Goal: Task Accomplishment & Management: Manage account settings

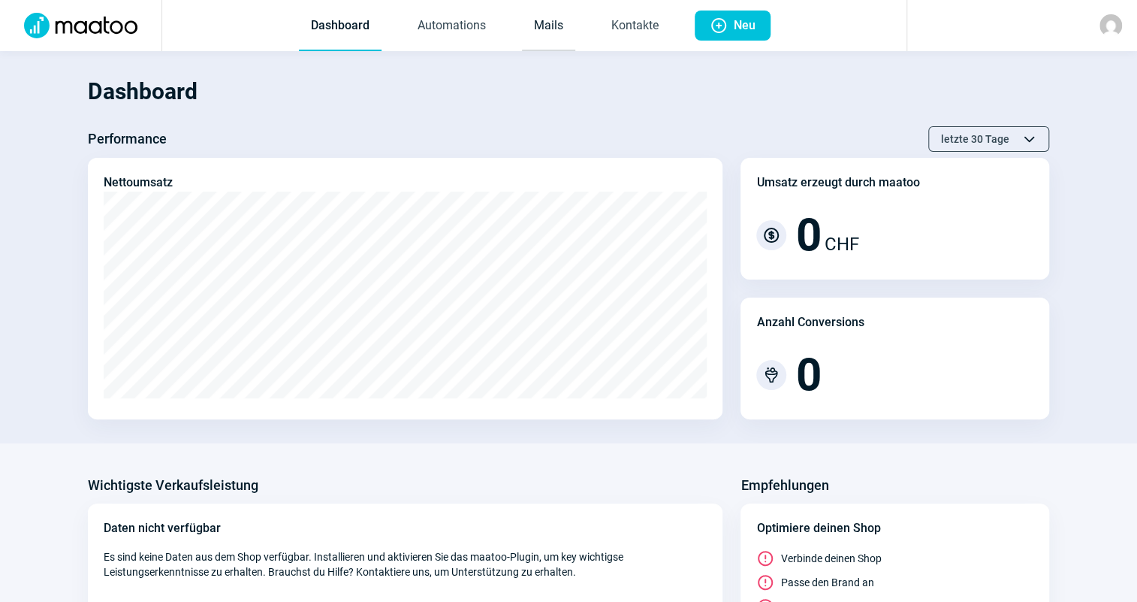
click at [531, 26] on link "Mails" at bounding box center [548, 27] width 53 height 50
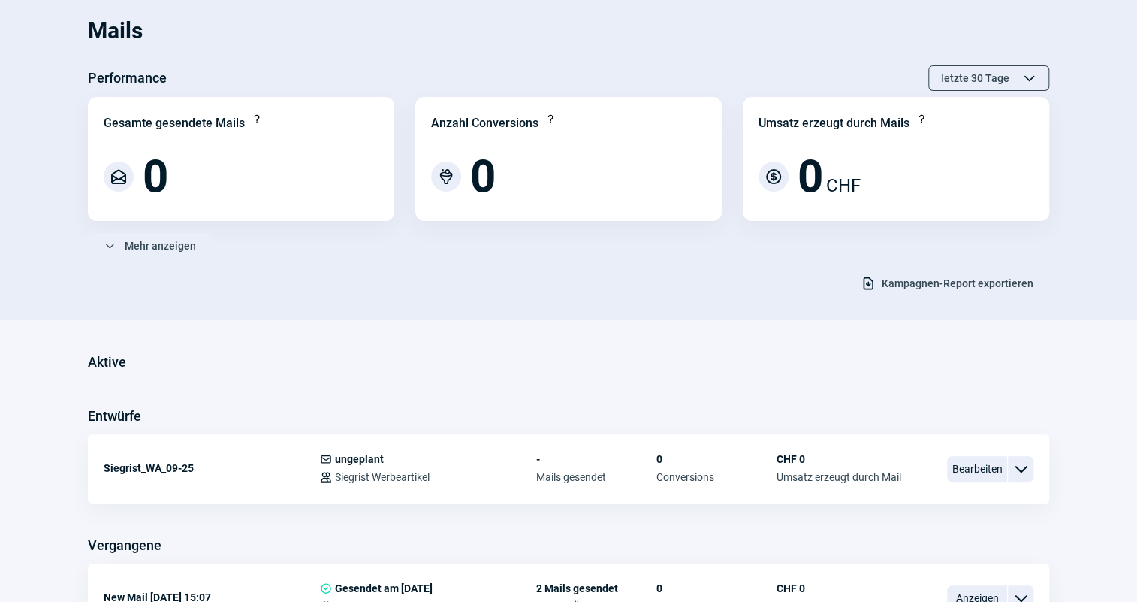
scroll to position [177, 0]
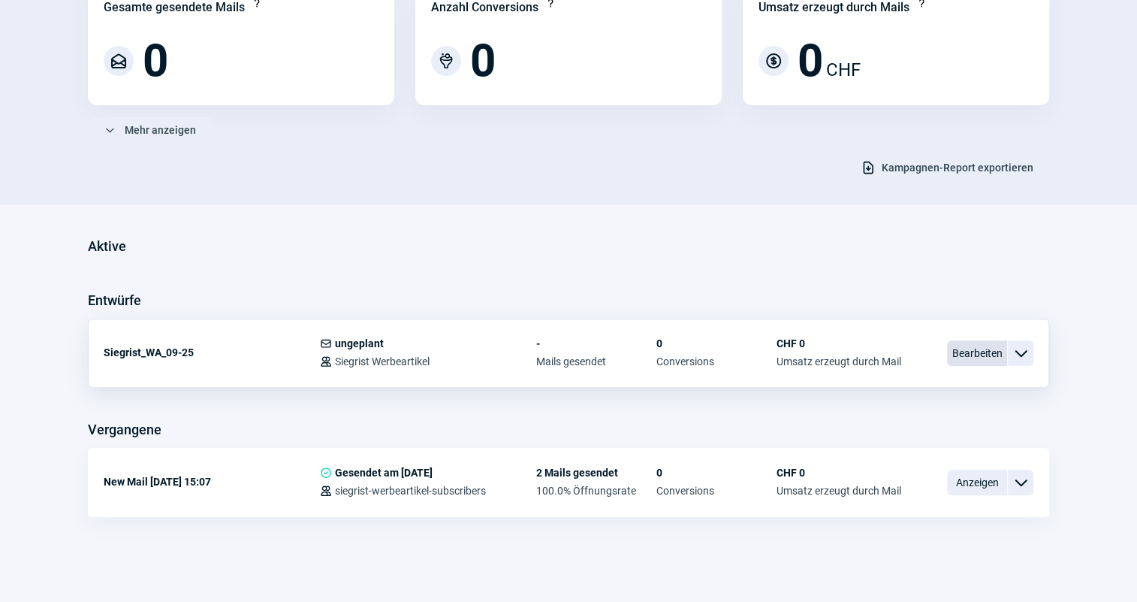
click at [989, 360] on span "Bearbeiten" at bounding box center [977, 353] width 60 height 26
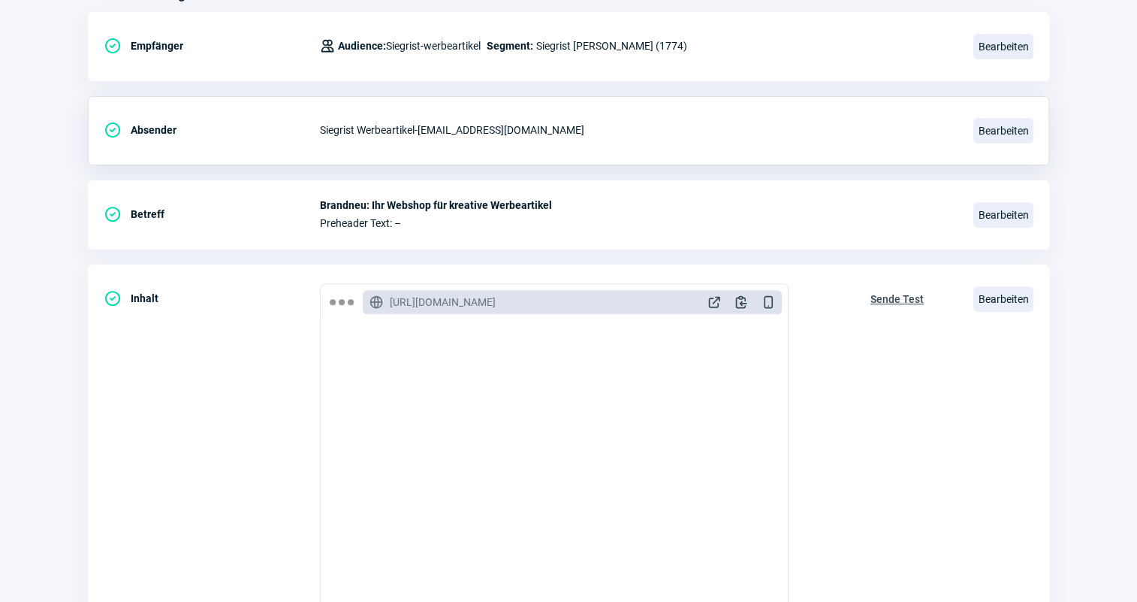
scroll to position [204, 0]
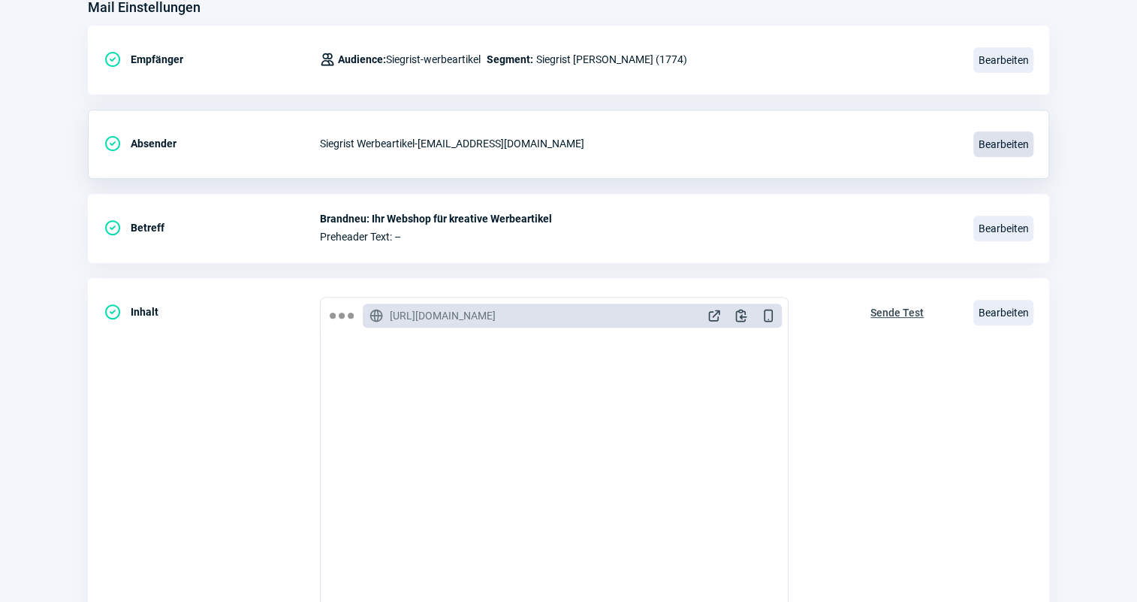
click at [1003, 143] on span "Bearbeiten" at bounding box center [1004, 144] width 60 height 26
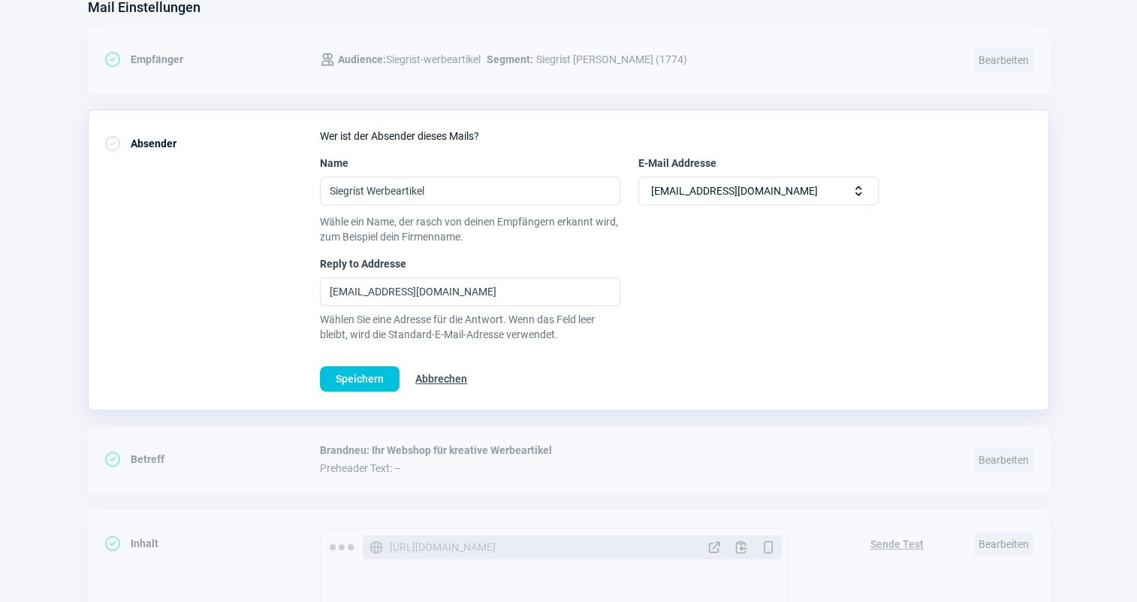
click at [446, 382] on span "Abbrechen" at bounding box center [441, 379] width 52 height 24
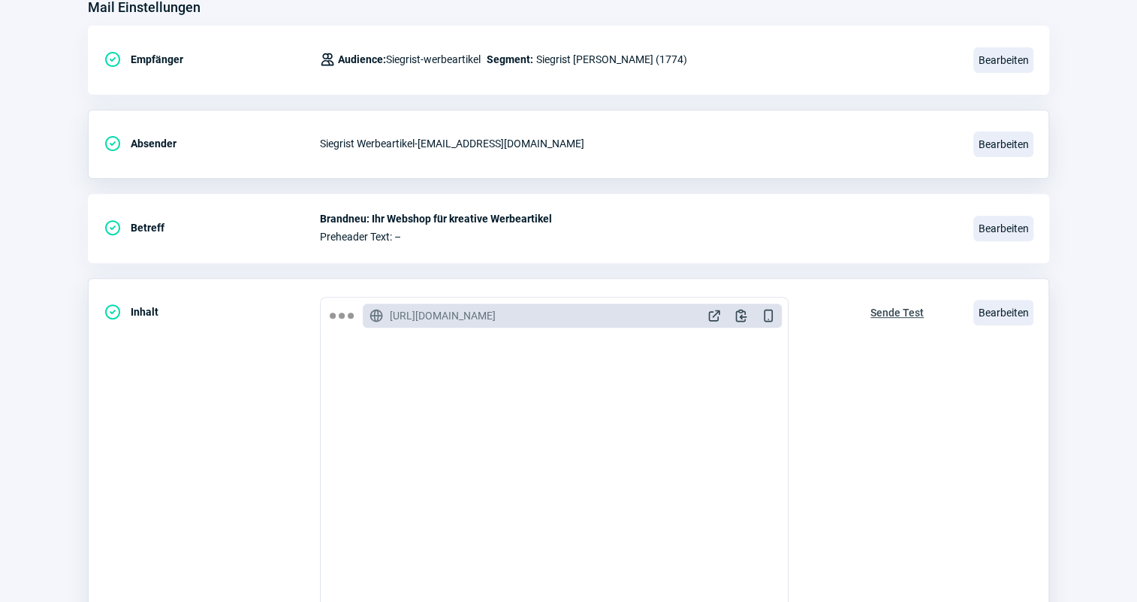
click at [875, 309] on span "Sende Test" at bounding box center [897, 312] width 53 height 24
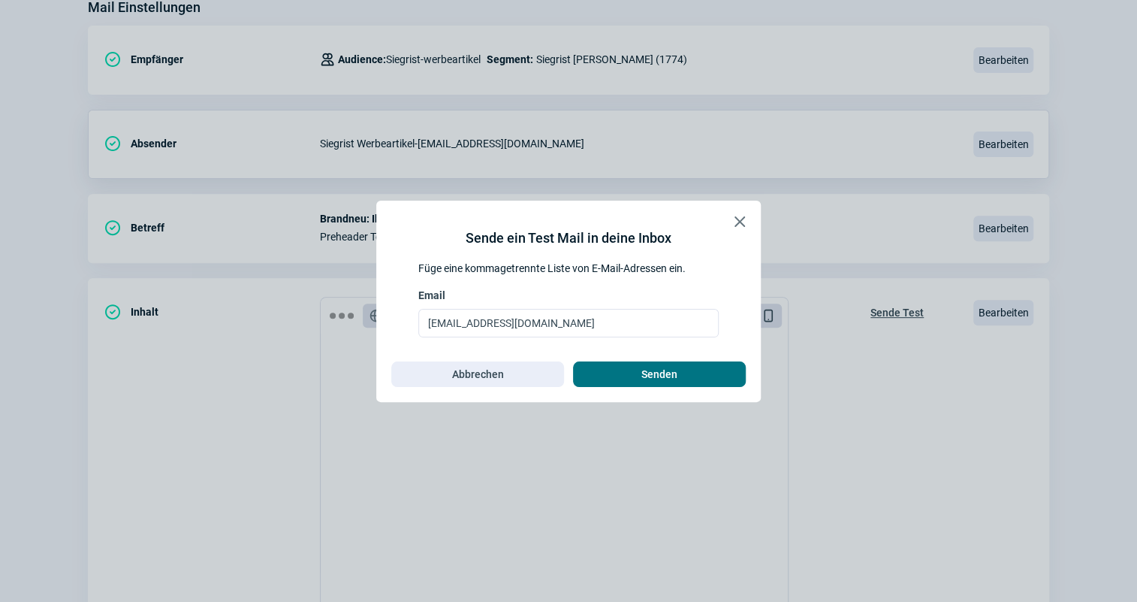
click at [741, 371] on button "Senden" at bounding box center [659, 374] width 173 height 26
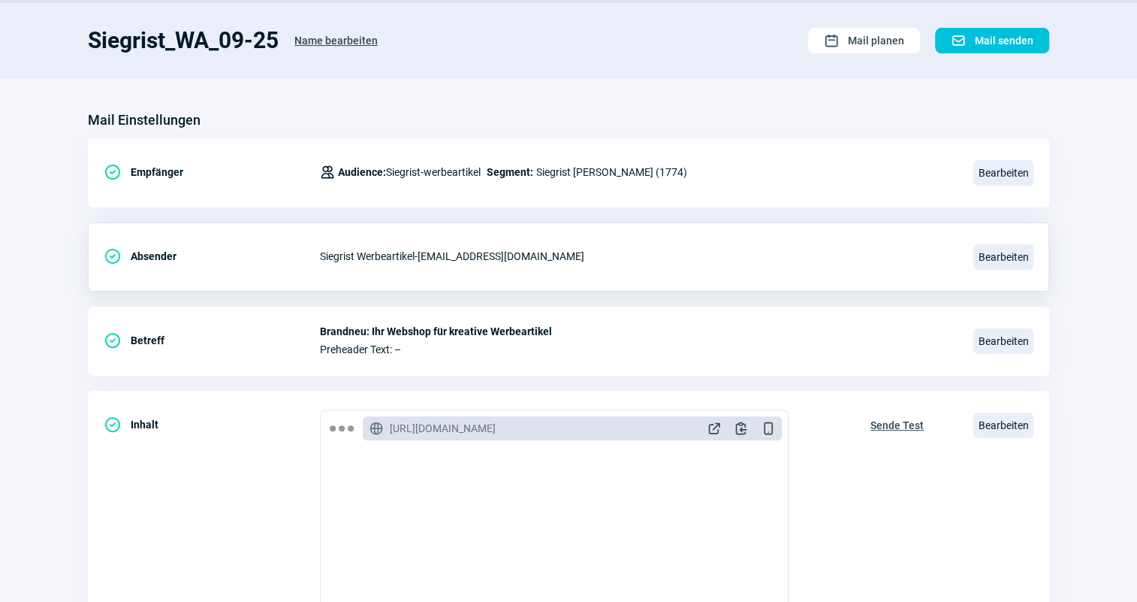
scroll to position [0, 0]
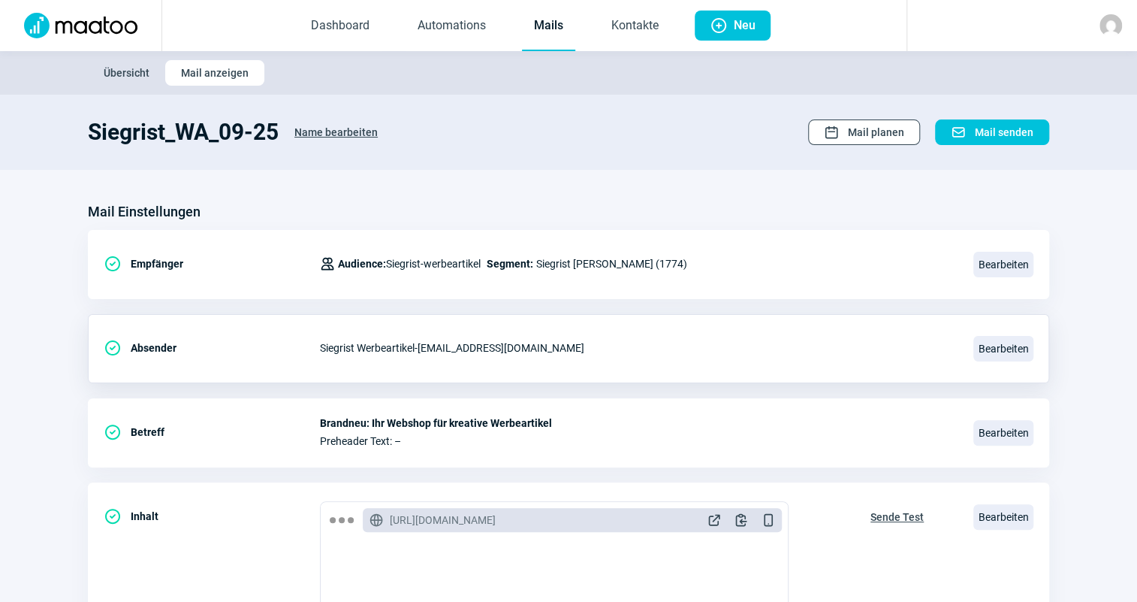
click at [839, 131] on span "Calendar icon" at bounding box center [831, 132] width 15 height 15
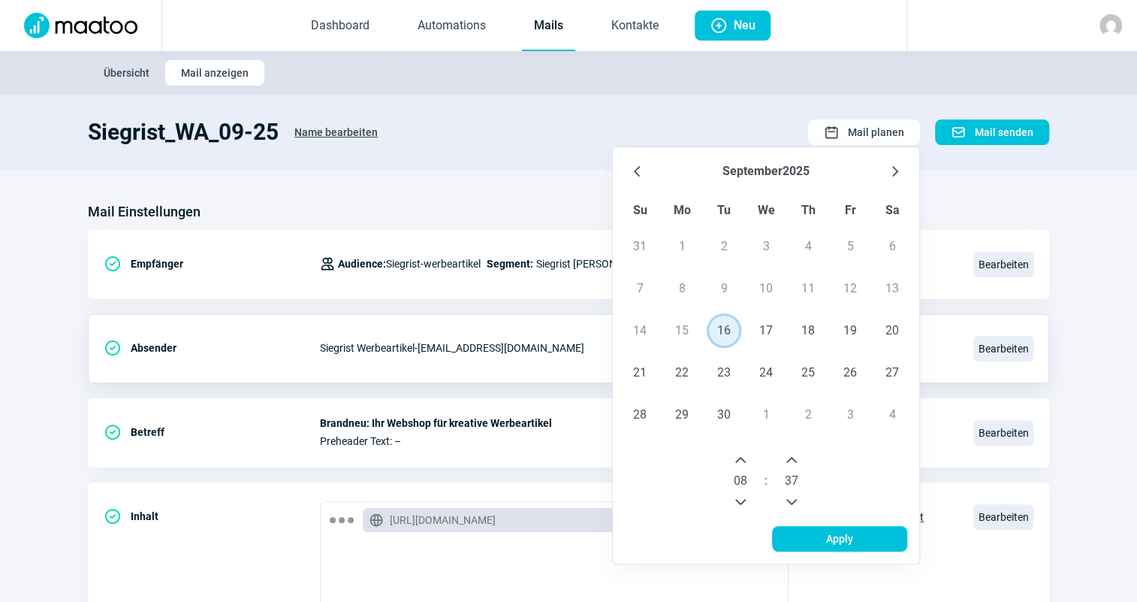
click at [714, 329] on span "16" at bounding box center [724, 330] width 30 height 30
click at [747, 464] on icon "Next Hour" at bounding box center [741, 460] width 12 height 12
click at [743, 463] on icon "Next Hour" at bounding box center [741, 460] width 12 height 12
click at [797, 463] on icon "Next Minute" at bounding box center [792, 460] width 12 height 12
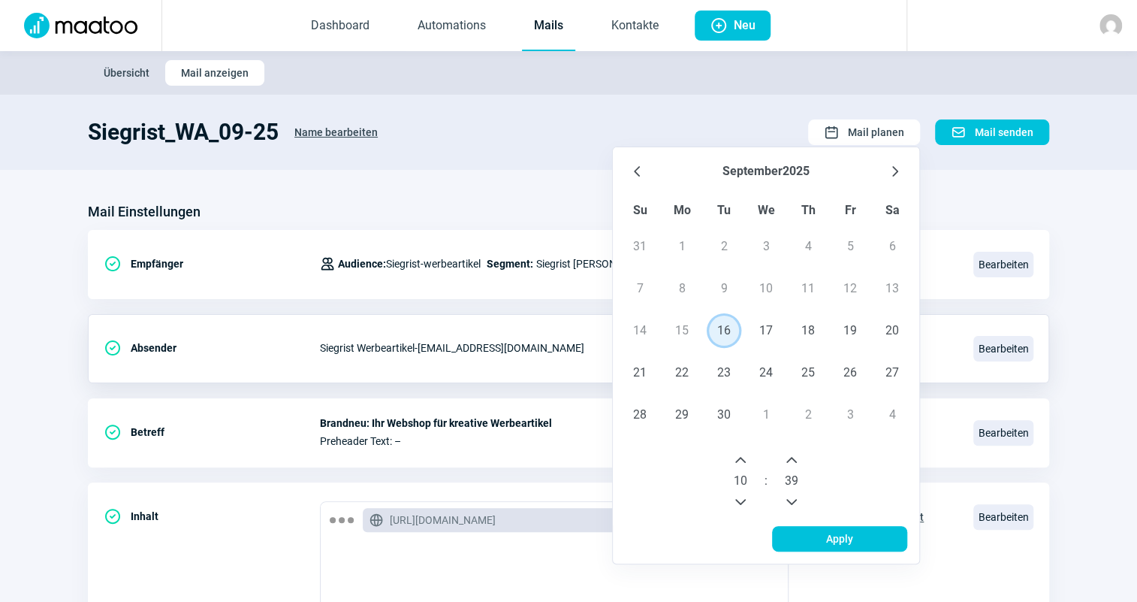
click at [798, 491] on button "Previous Minute" at bounding box center [792, 502] width 24 height 24
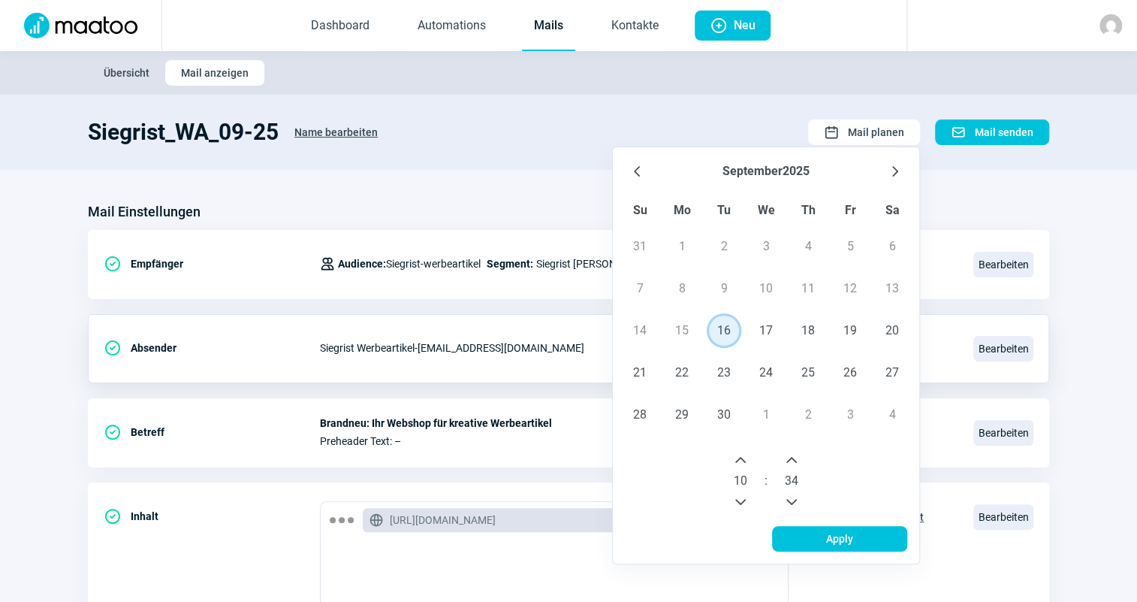
click at [798, 491] on button "Previous Minute" at bounding box center [792, 502] width 24 height 24
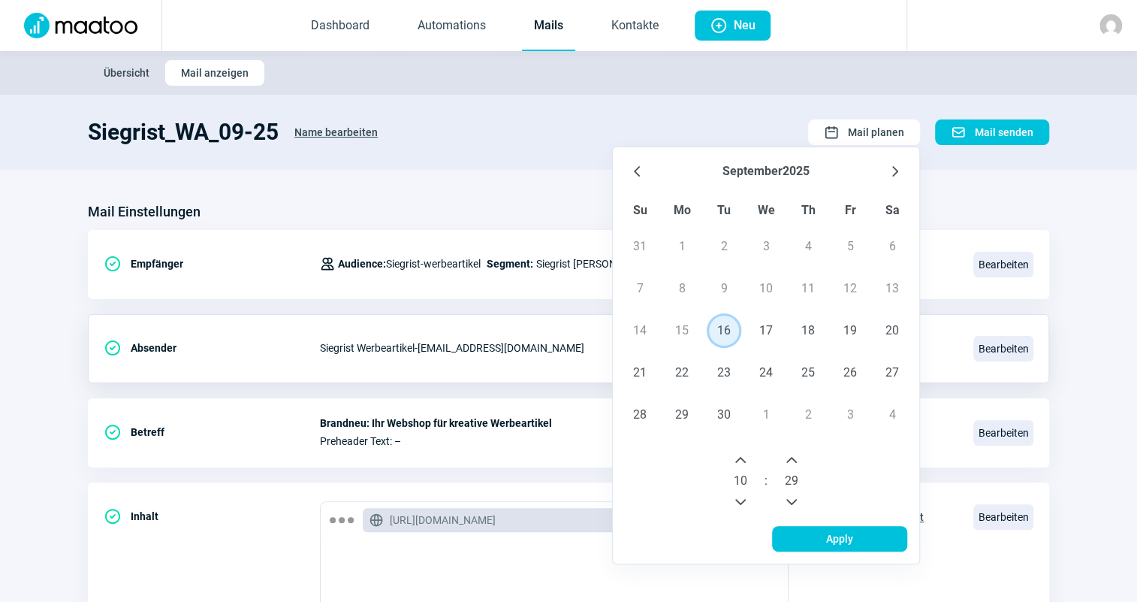
click at [798, 491] on button "Previous Minute" at bounding box center [792, 502] width 24 height 24
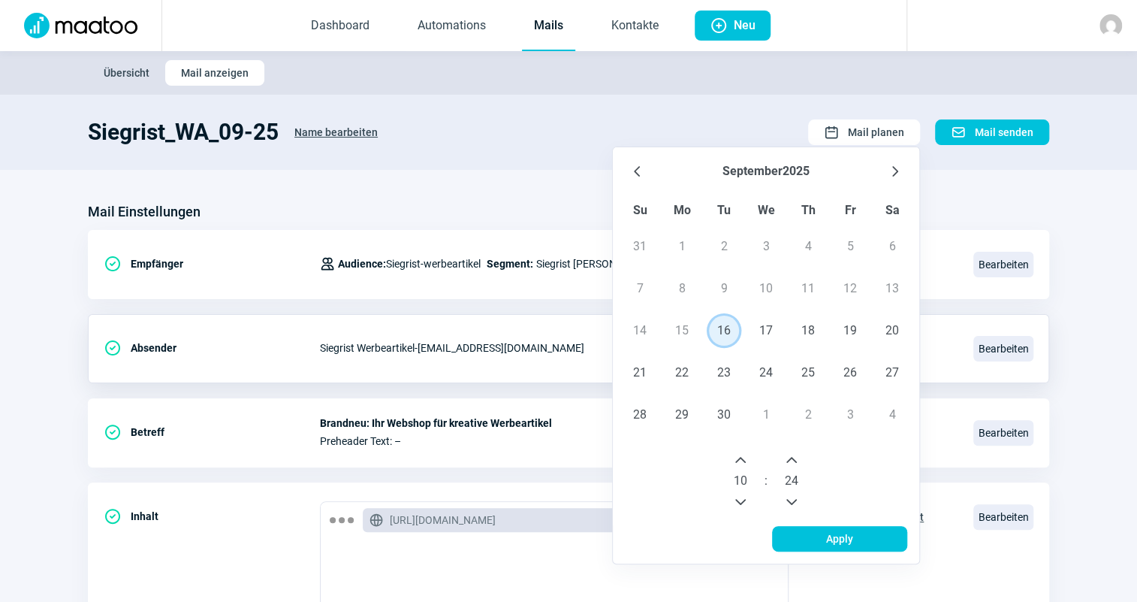
click at [798, 491] on button "Previous Minute" at bounding box center [792, 502] width 24 height 24
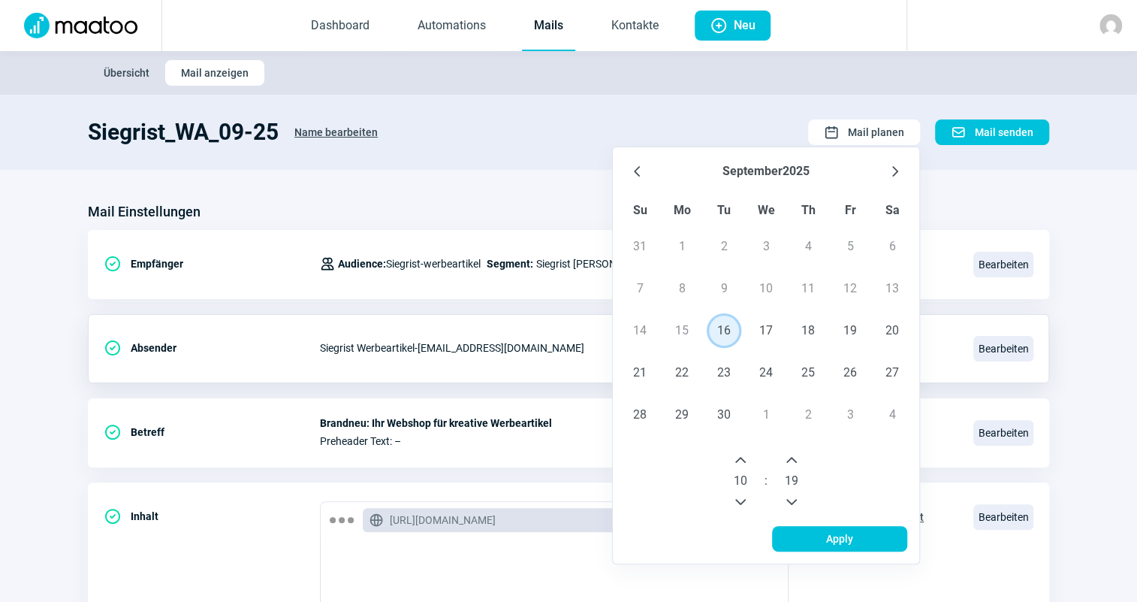
click at [798, 491] on button "Previous Minute" at bounding box center [792, 502] width 24 height 24
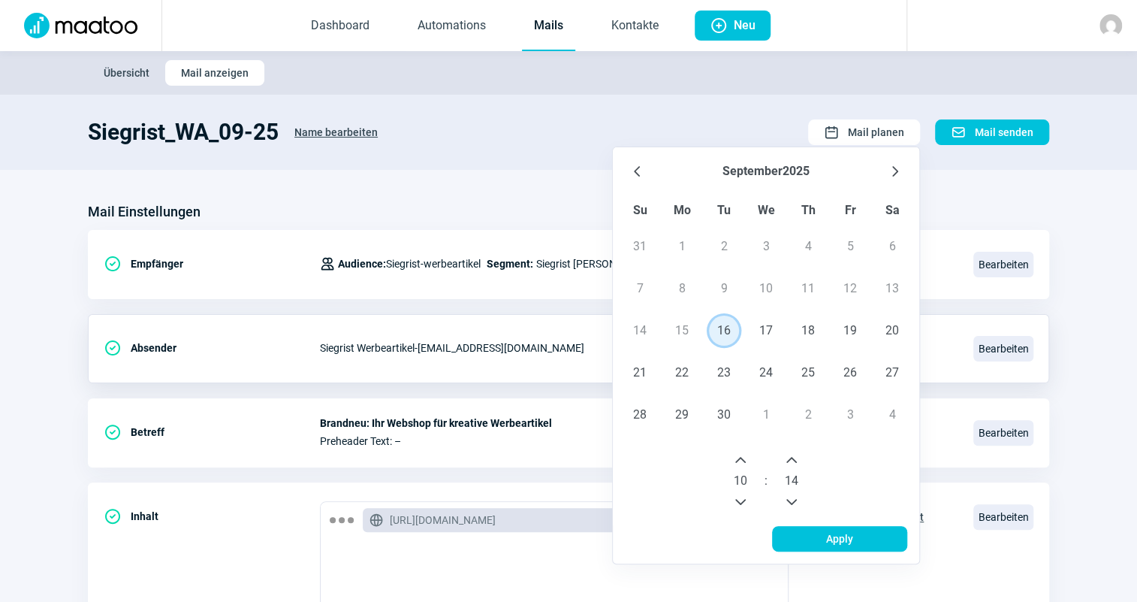
click at [798, 491] on button "Previous Minute" at bounding box center [792, 502] width 24 height 24
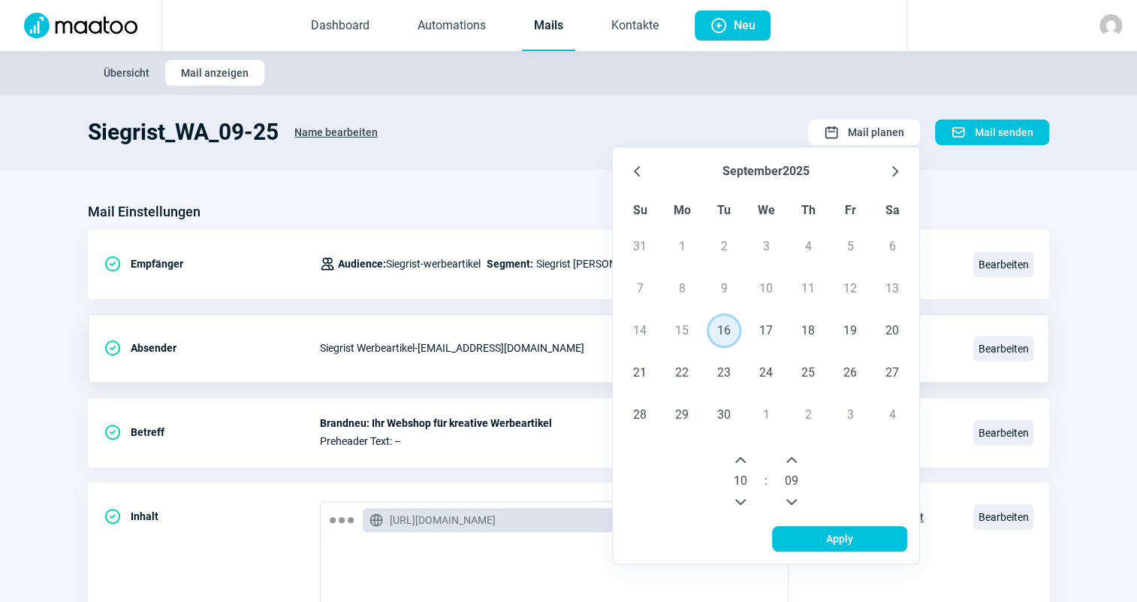
click at [798, 491] on button "Previous Minute" at bounding box center [792, 502] width 24 height 24
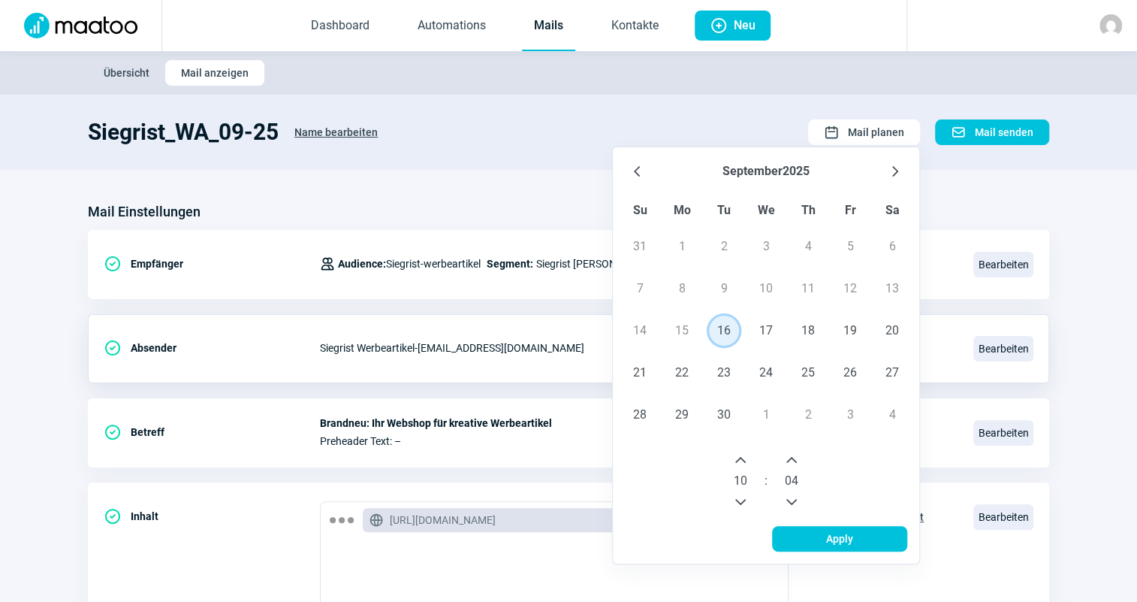
click at [798, 491] on button "Previous Minute" at bounding box center [792, 502] width 24 height 24
click at [856, 533] on span "Apply" at bounding box center [840, 539] width 104 height 24
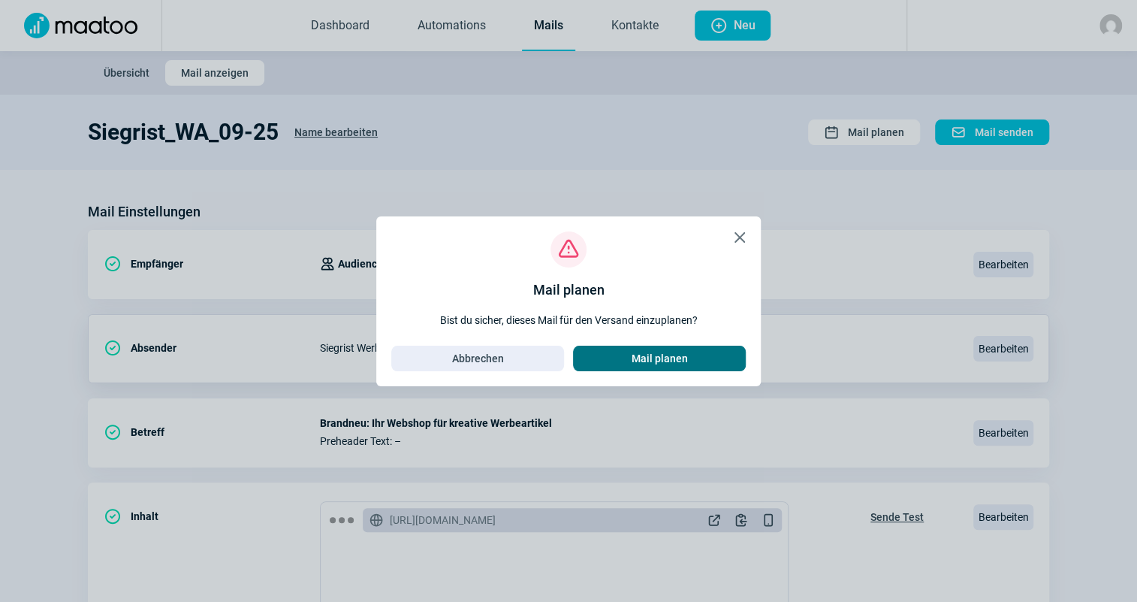
click at [654, 355] on span "Mail planen" at bounding box center [660, 358] width 56 height 24
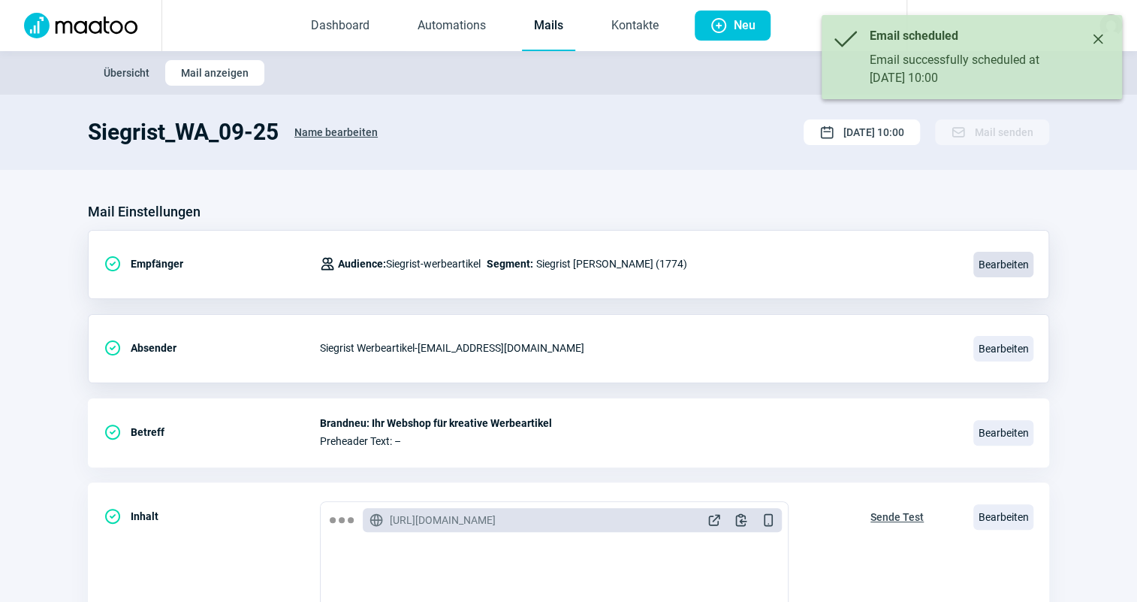
click at [1002, 263] on span "Bearbeiten" at bounding box center [1004, 265] width 60 height 26
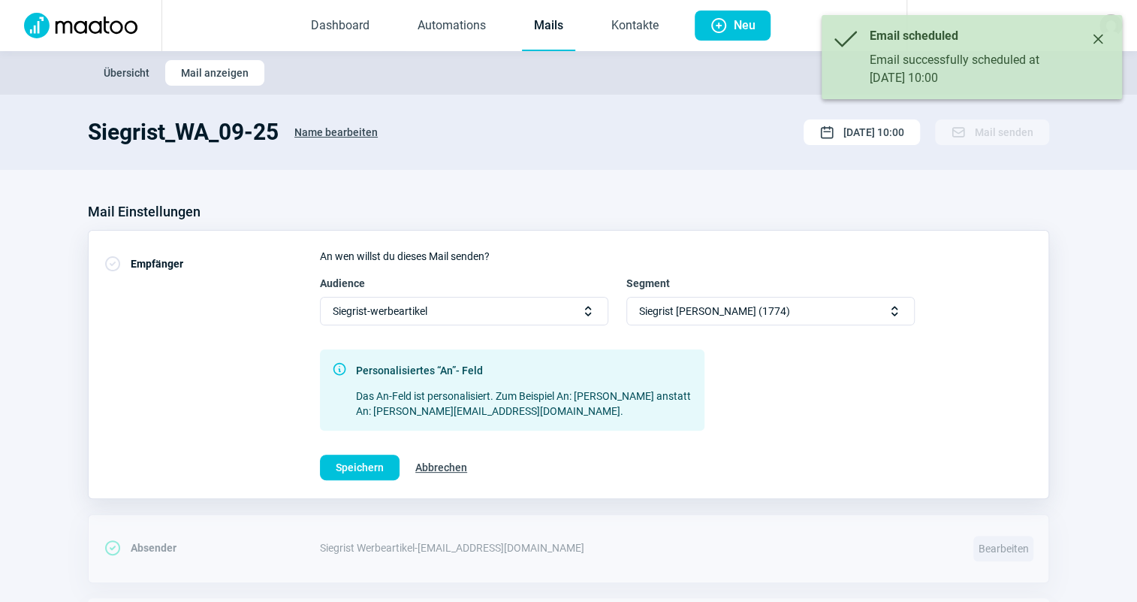
click at [804, 320] on div "Siegrist [PERSON_NAME] (1774) Selector icon" at bounding box center [770, 311] width 288 height 29
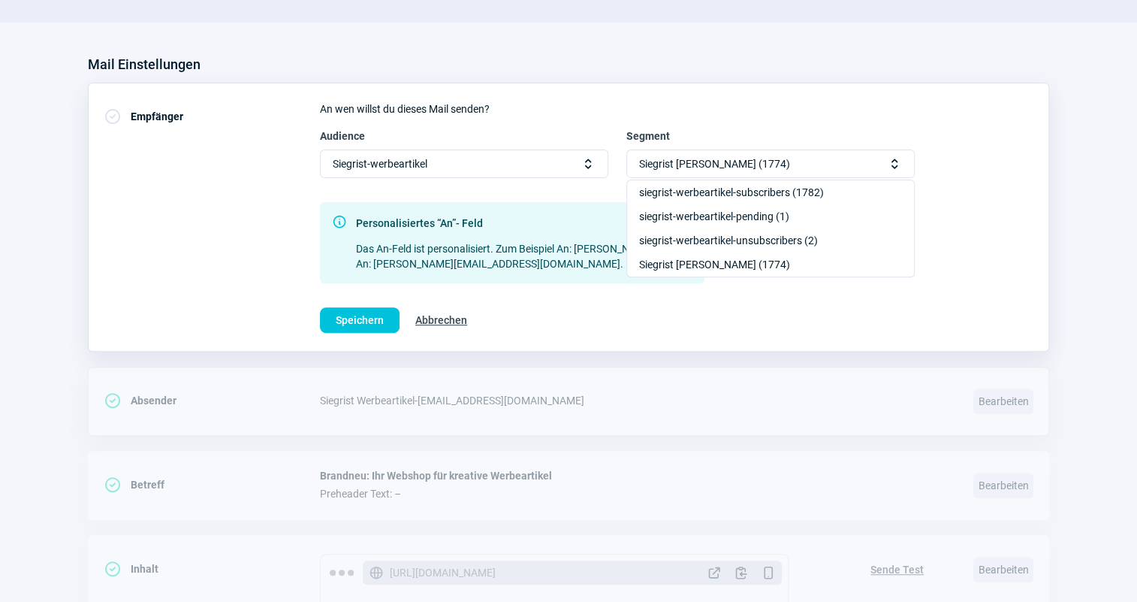
scroll to position [68, 0]
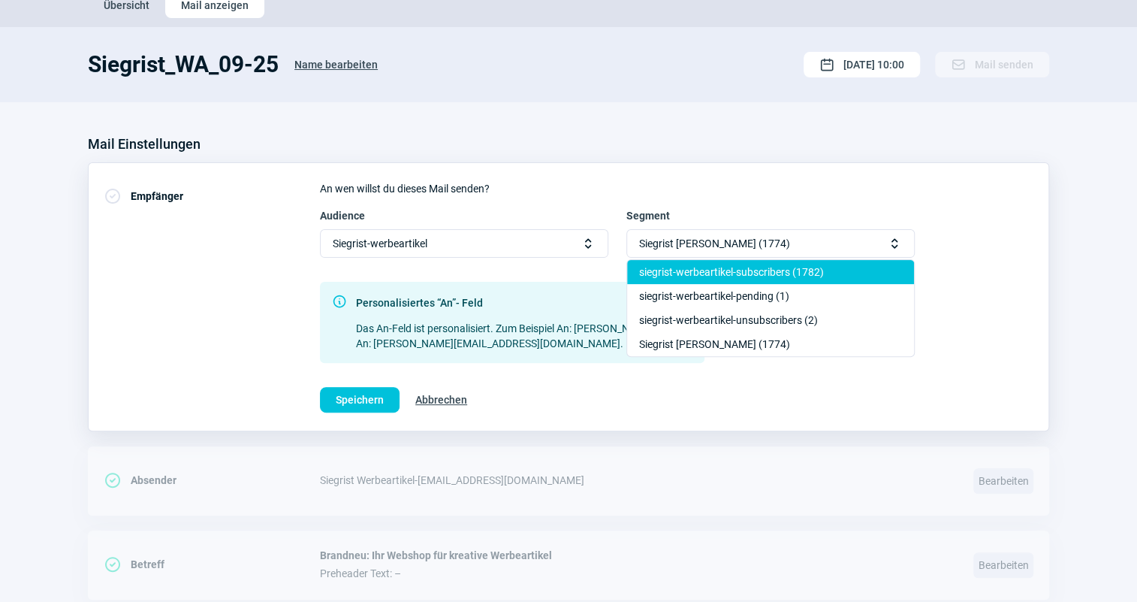
click at [820, 271] on div "siegrist-werbeartikel-subscribers (1782)" at bounding box center [770, 272] width 287 height 24
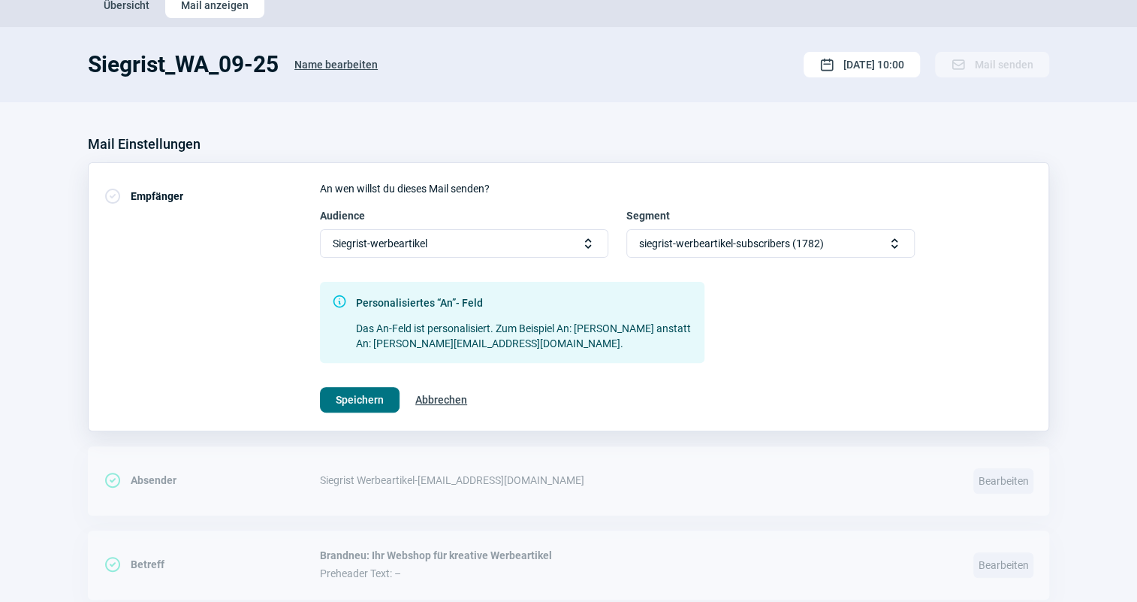
click at [331, 399] on button "Speichern" at bounding box center [360, 400] width 80 height 26
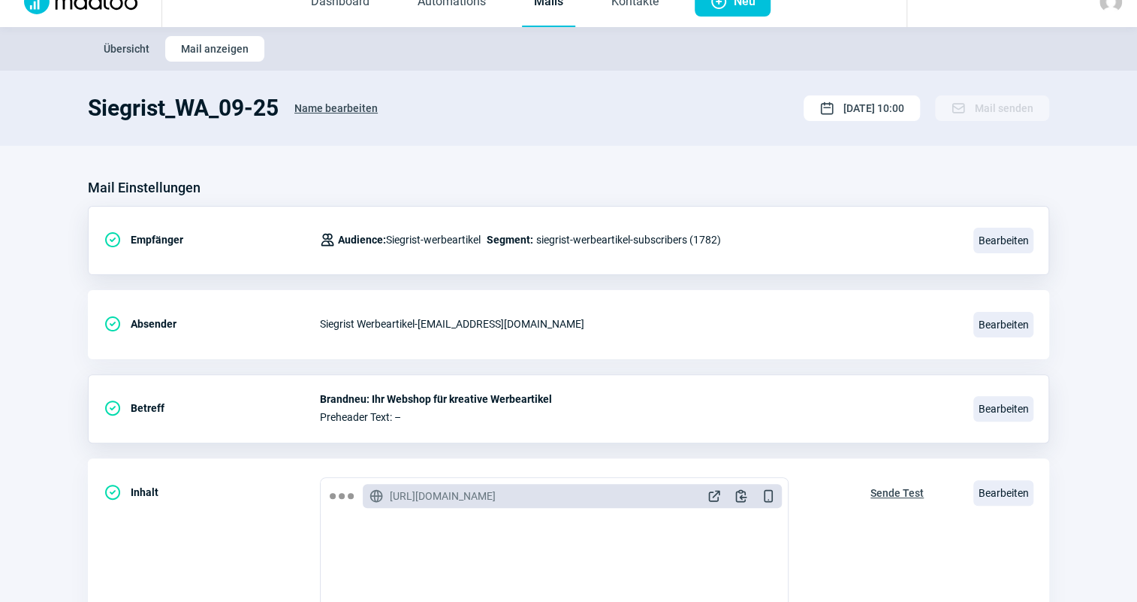
scroll to position [0, 0]
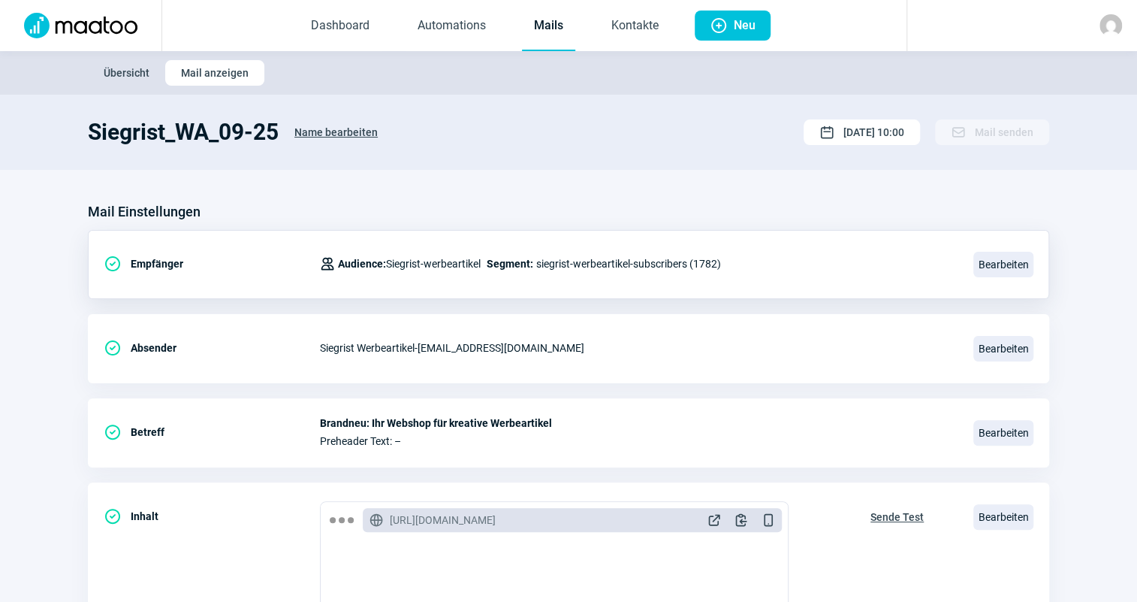
click at [1121, 23] on div at bounding box center [1022, 25] width 231 height 51
click at [1113, 27] on img at bounding box center [1111, 25] width 23 height 23
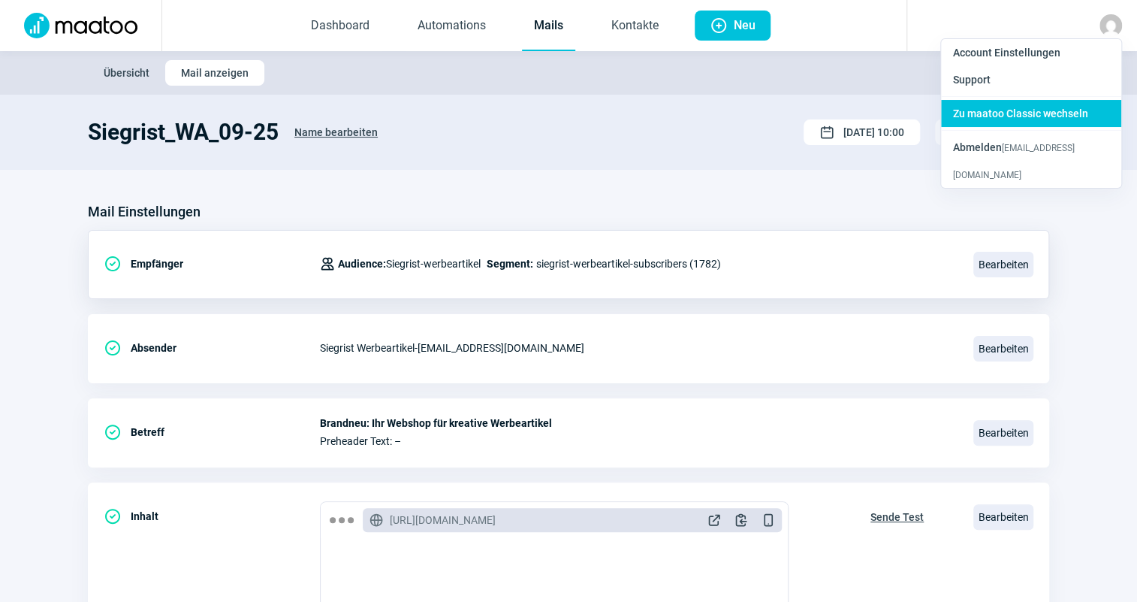
click at [1088, 105] on div "Zu maatoo Classic wechseln" at bounding box center [1031, 113] width 180 height 27
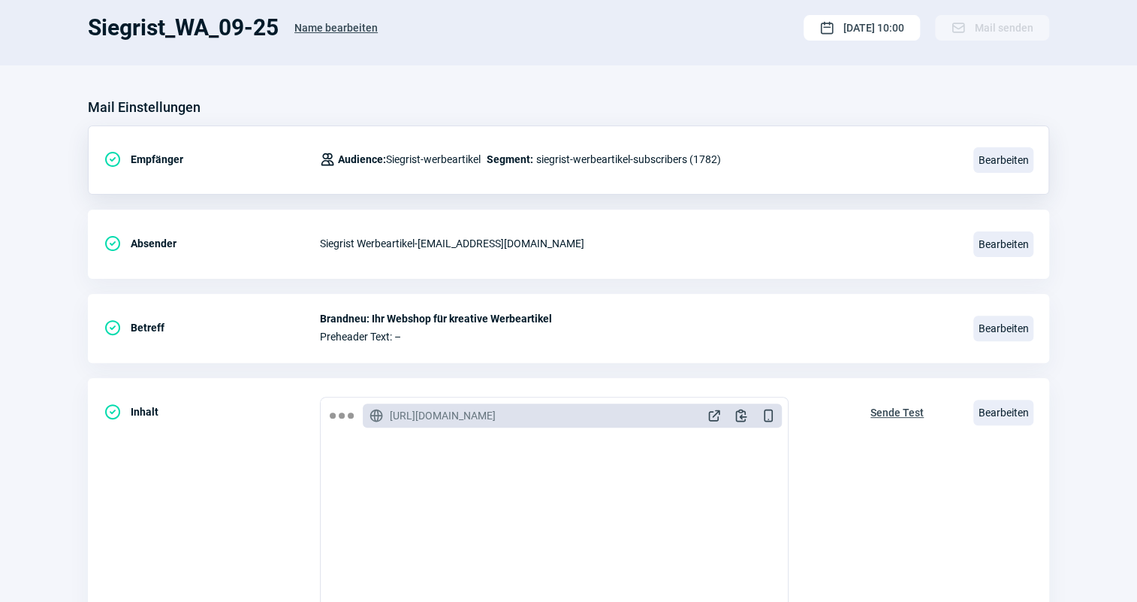
scroll to position [136, 0]
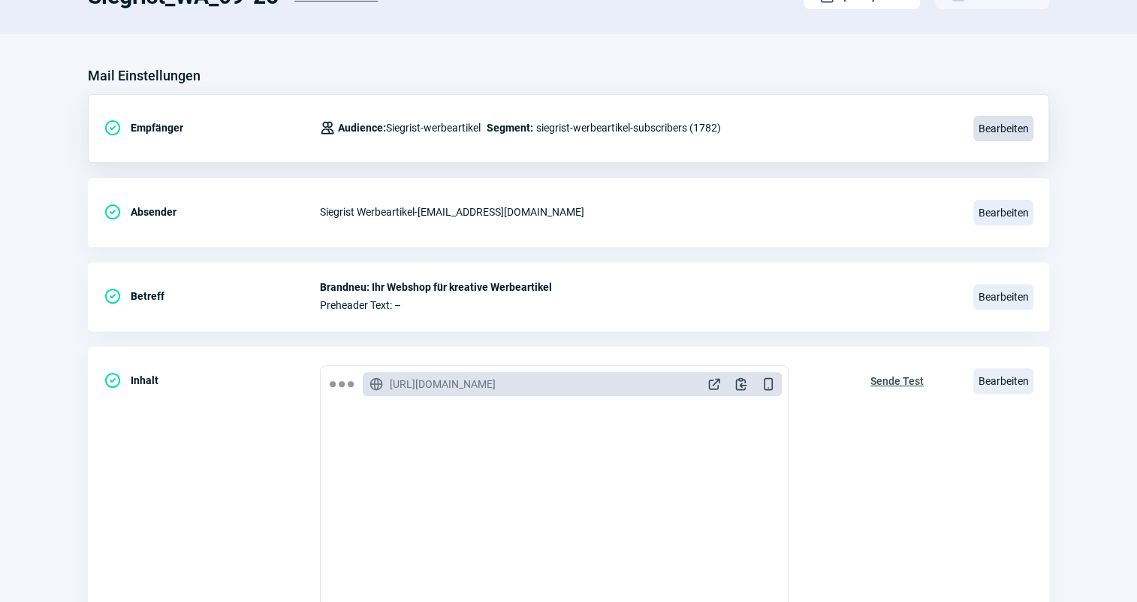
click at [1003, 119] on span "Bearbeiten" at bounding box center [1004, 129] width 60 height 26
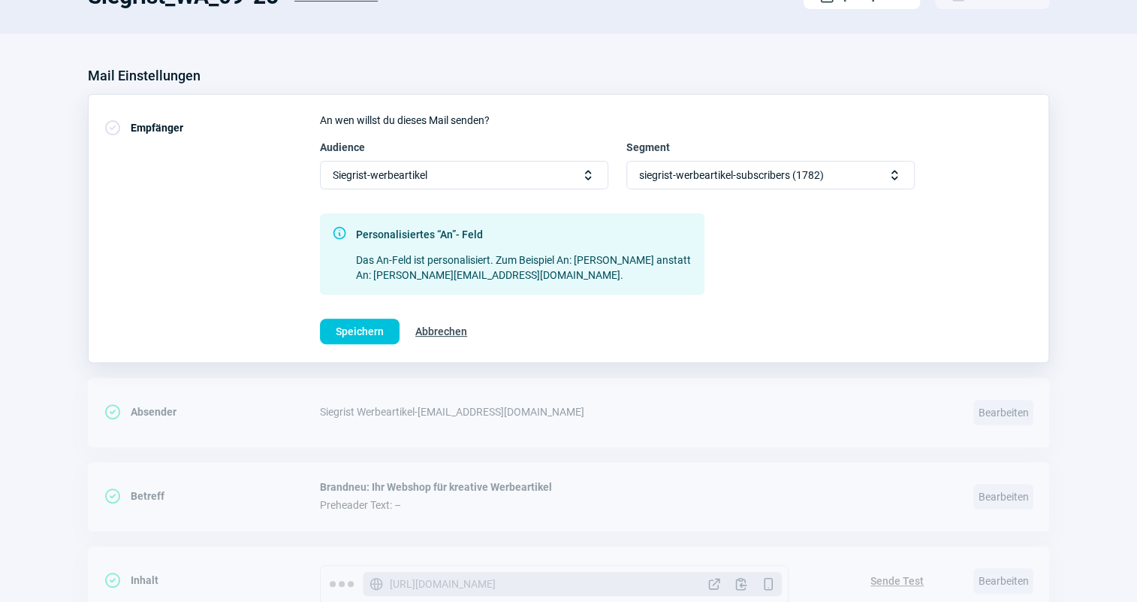
click at [750, 173] on span "siegrist-werbeartikel-subscribers (1782)" at bounding box center [731, 175] width 185 height 27
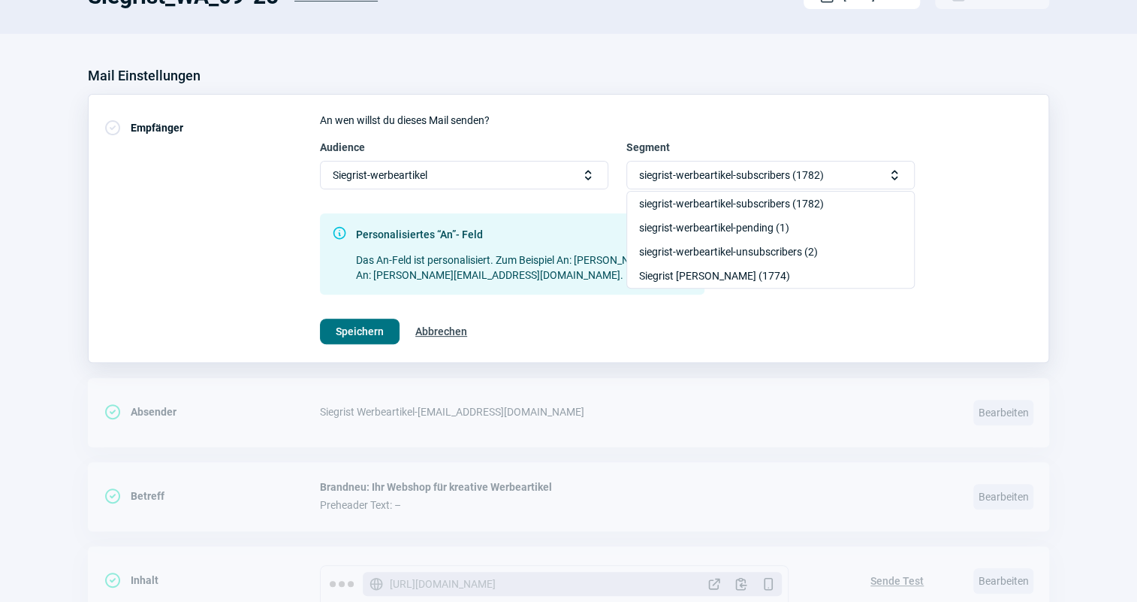
click at [346, 331] on span "Speichern" at bounding box center [360, 331] width 48 height 24
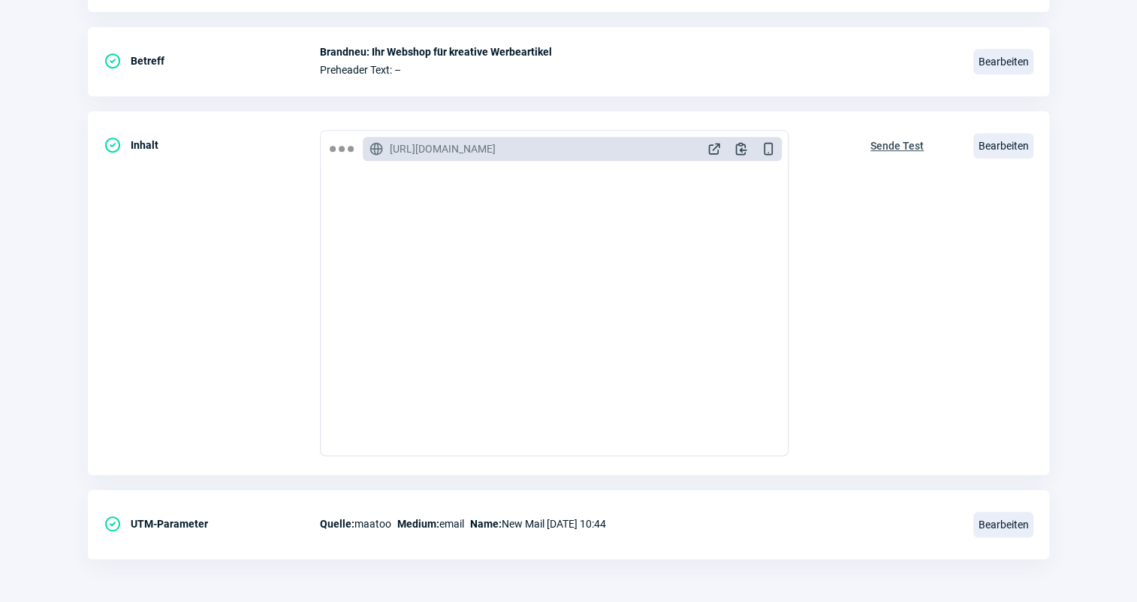
scroll to position [0, 0]
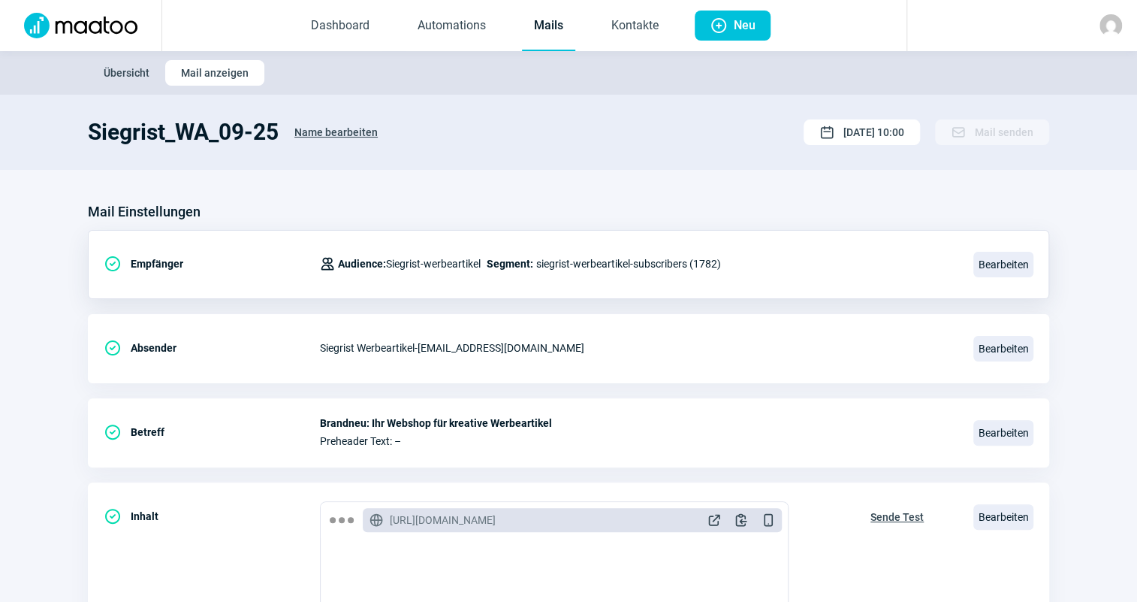
click at [555, 35] on link "Mails" at bounding box center [548, 27] width 53 height 50
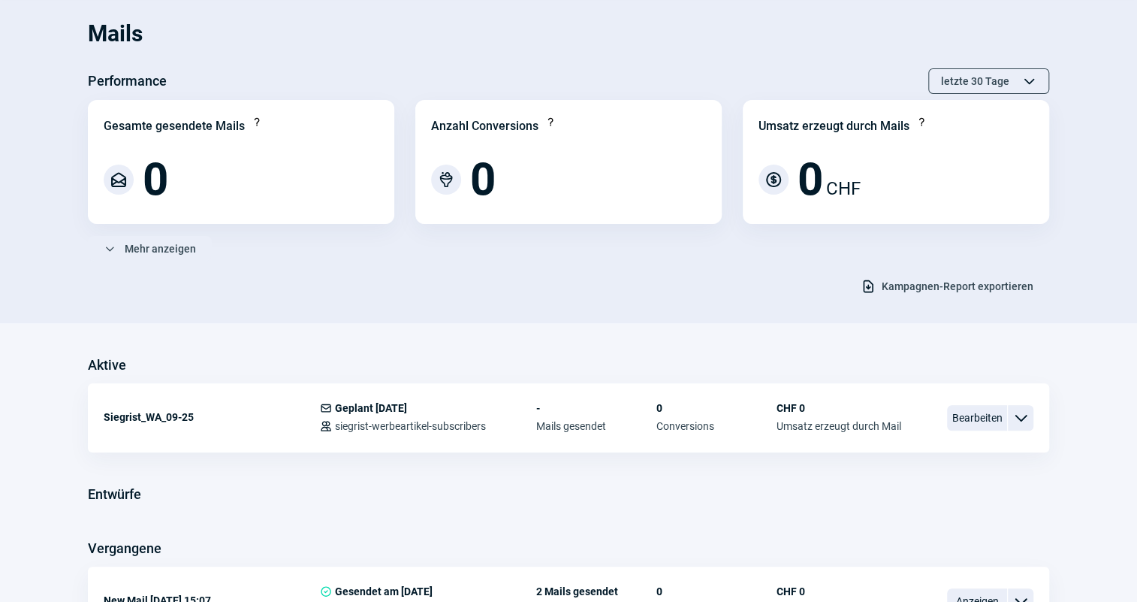
scroll to position [177, 0]
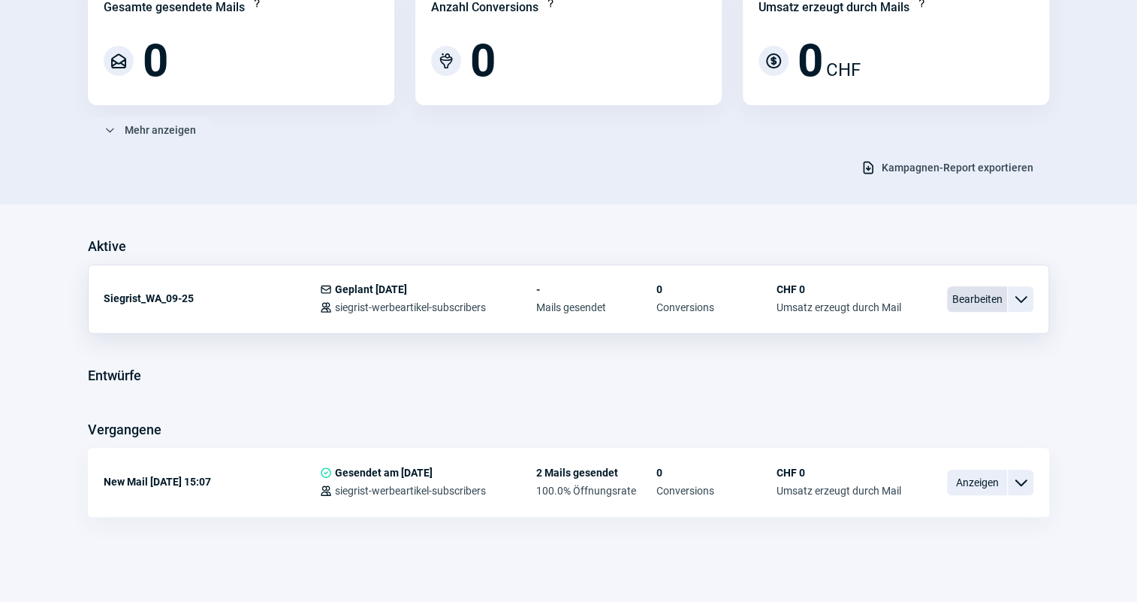
click at [981, 296] on span "Bearbeiten" at bounding box center [977, 299] width 60 height 26
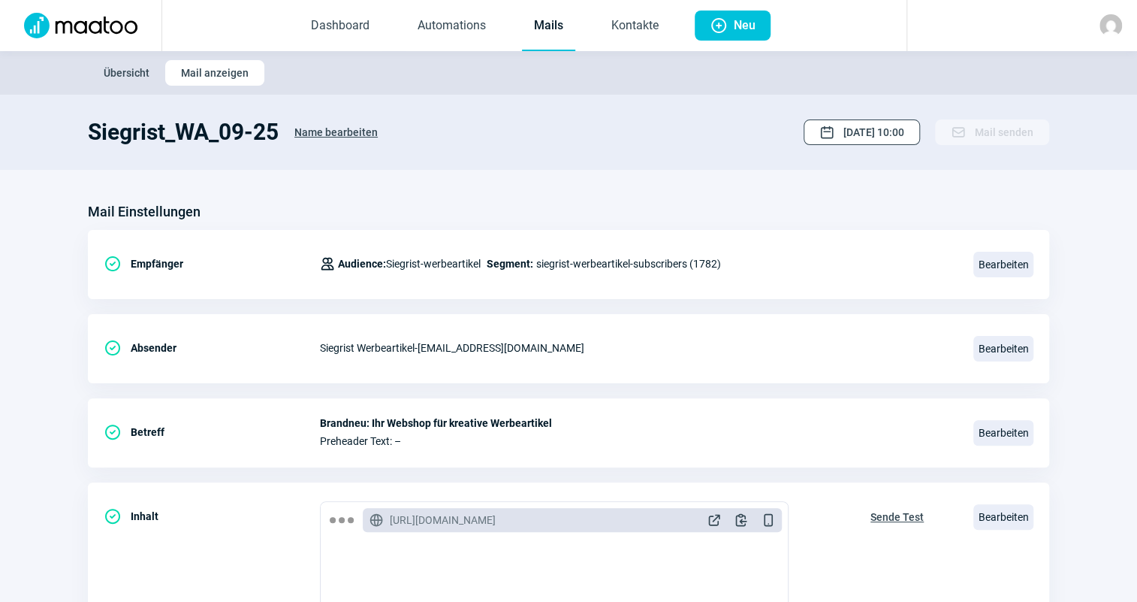
click at [895, 140] on span "[DATE] 10:00" at bounding box center [874, 132] width 61 height 24
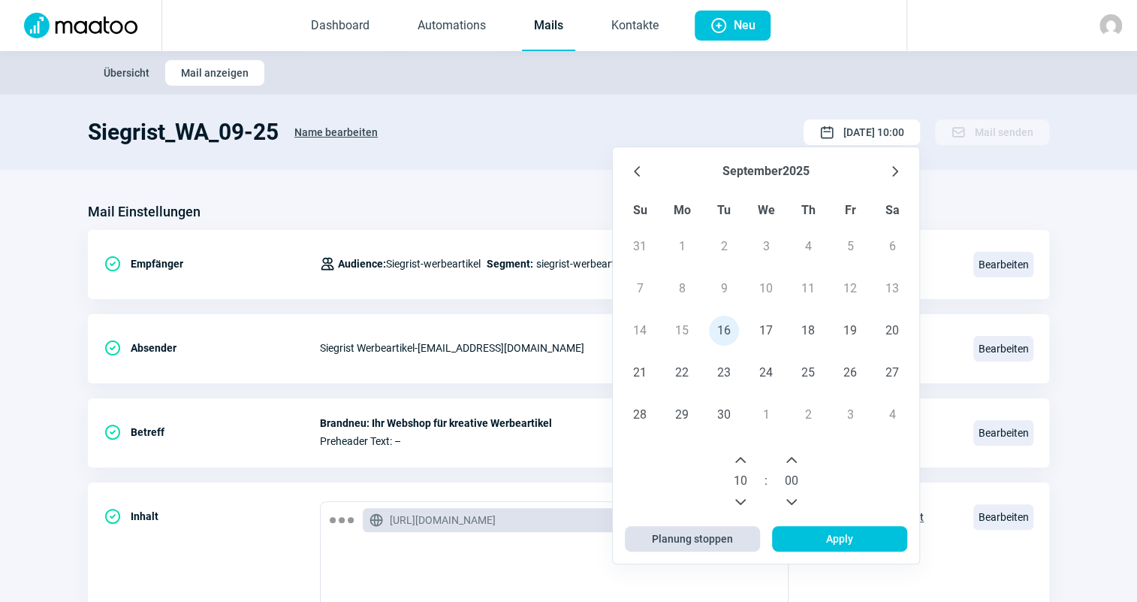
click at [686, 539] on span "Planung stoppen" at bounding box center [692, 539] width 81 height 24
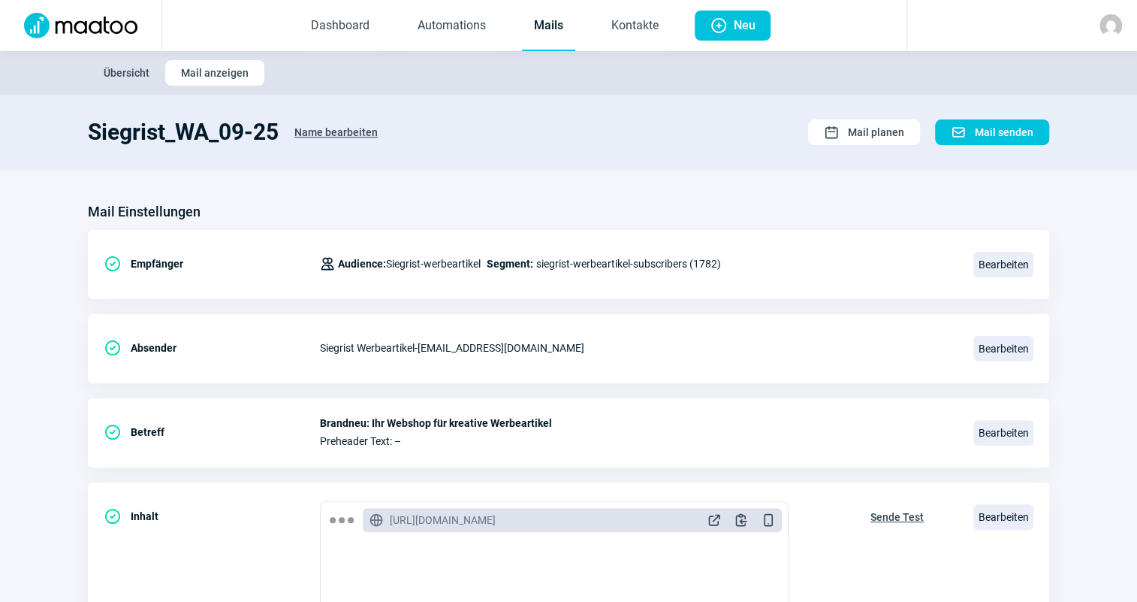
click at [639, 153] on section "Siegrist_WA_09-25 Name bearbeiten Calendar icon Mail planen Mail icon Mail send…" at bounding box center [568, 132] width 1137 height 75
click at [535, 46] on link "Mails" at bounding box center [548, 27] width 53 height 50
